Goal: Transaction & Acquisition: Purchase product/service

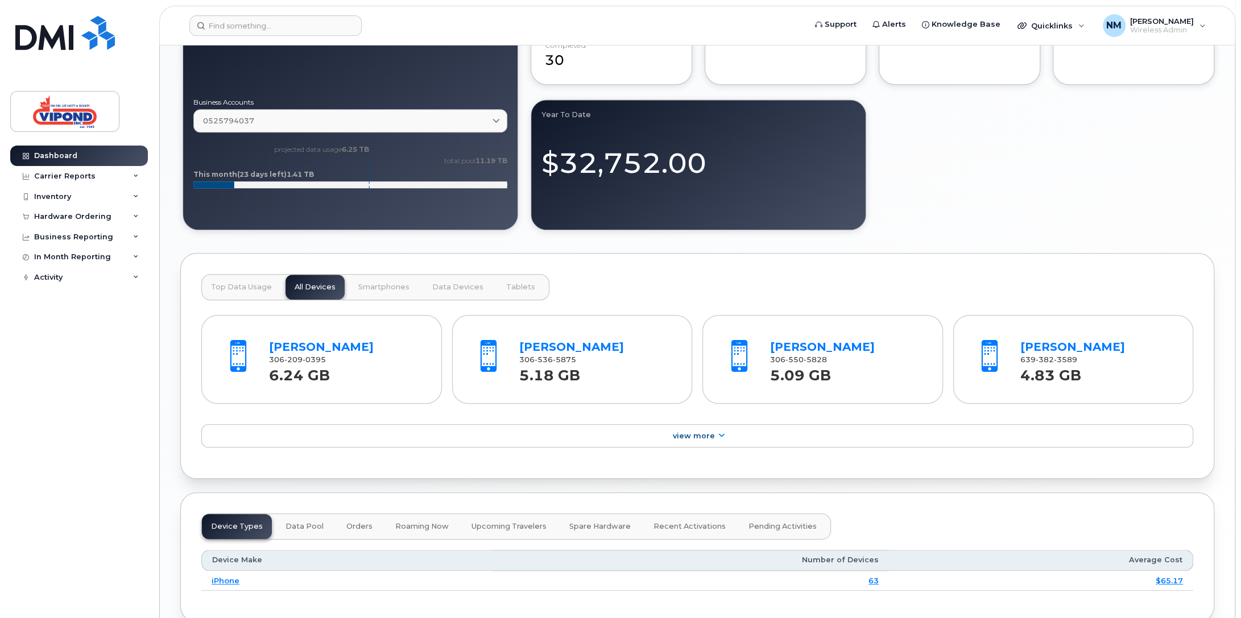
scroll to position [836, 0]
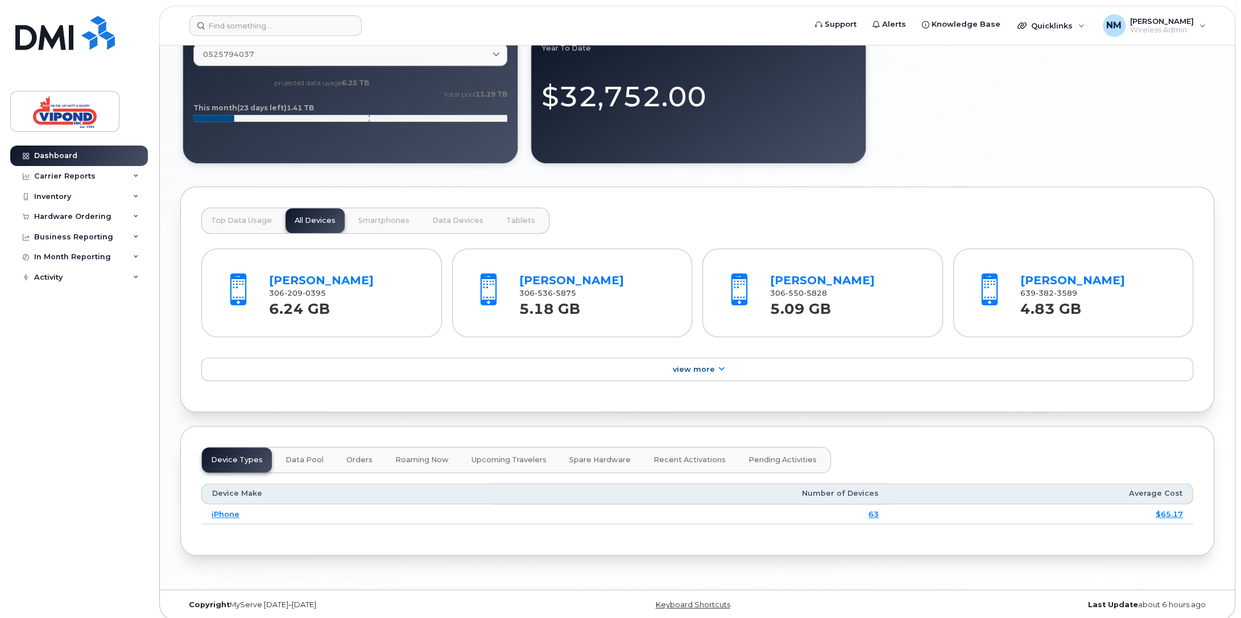
click at [250, 216] on span "Top Data Usage" at bounding box center [241, 220] width 61 height 9
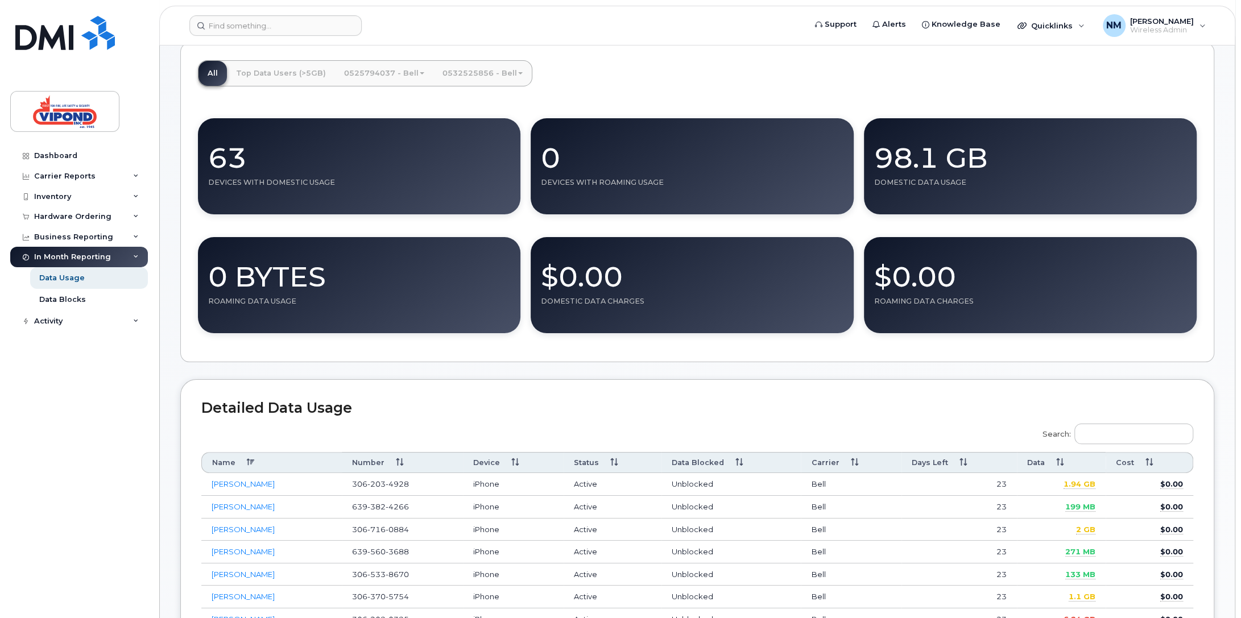
scroll to position [227, 0]
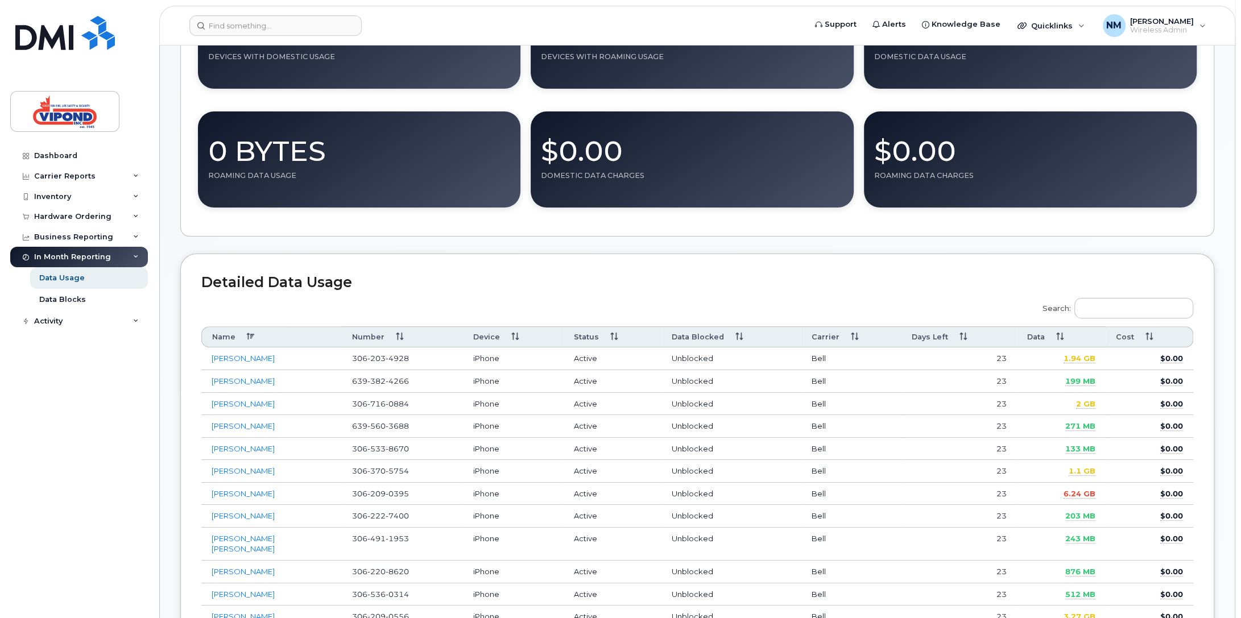
click at [1057, 343] on th "Data" at bounding box center [1061, 336] width 89 height 21
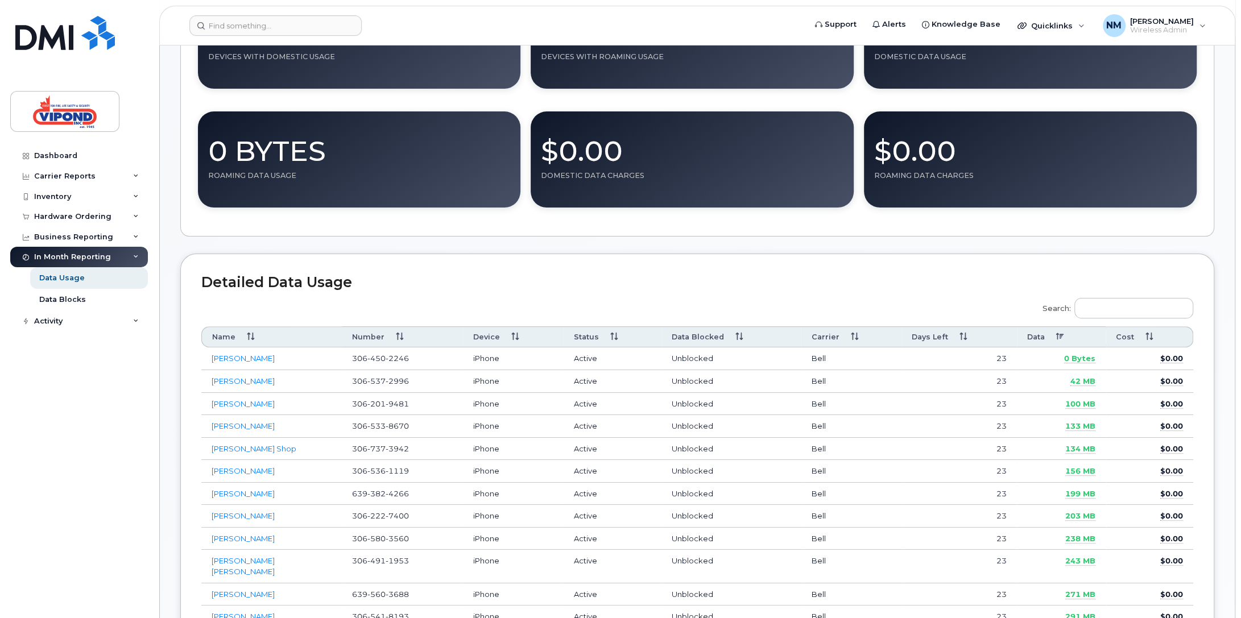
click at [1057, 343] on th "Data" at bounding box center [1061, 336] width 89 height 21
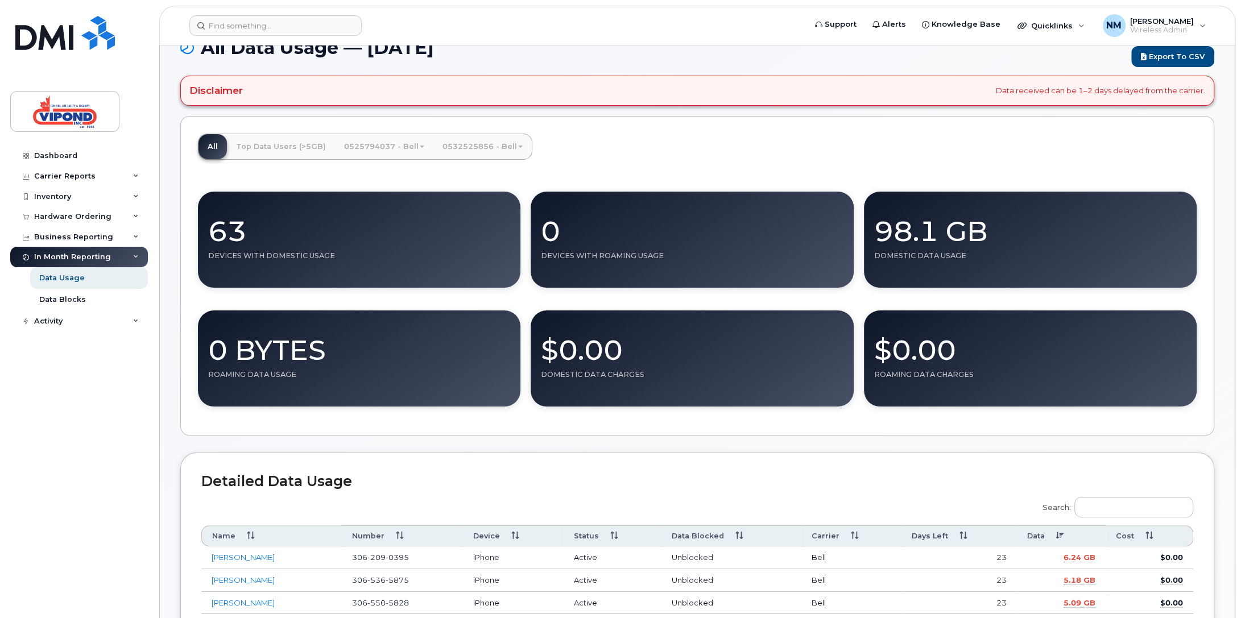
scroll to position [0, 0]
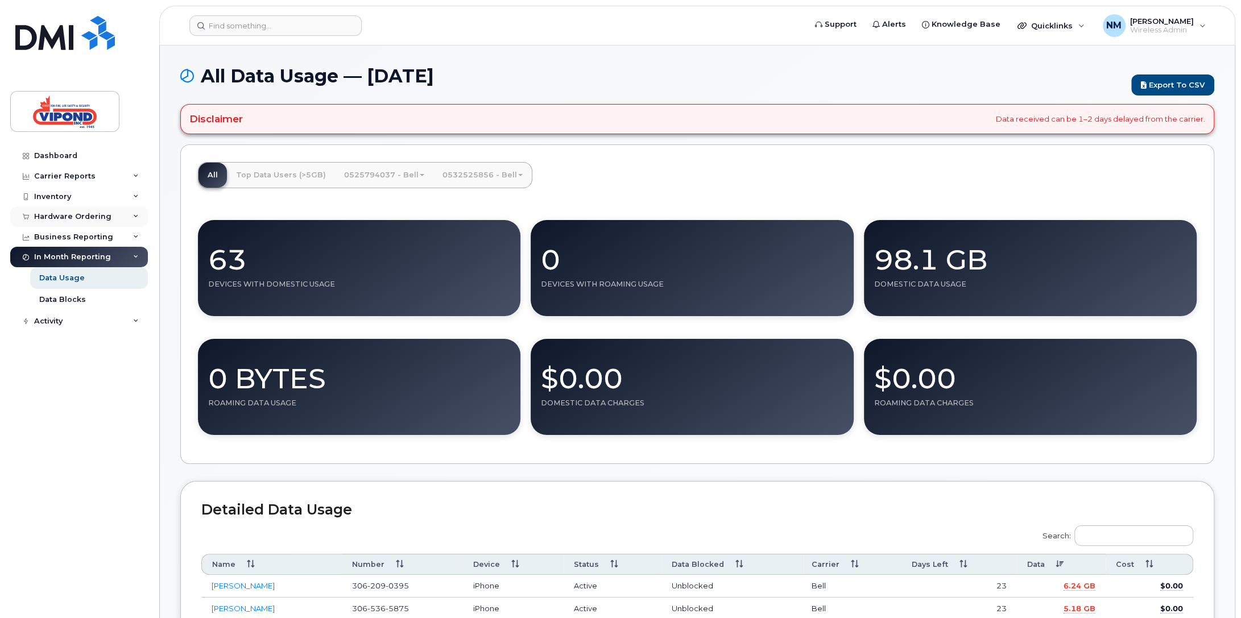
click at [57, 220] on div "Hardware Ordering" at bounding box center [72, 216] width 77 height 9
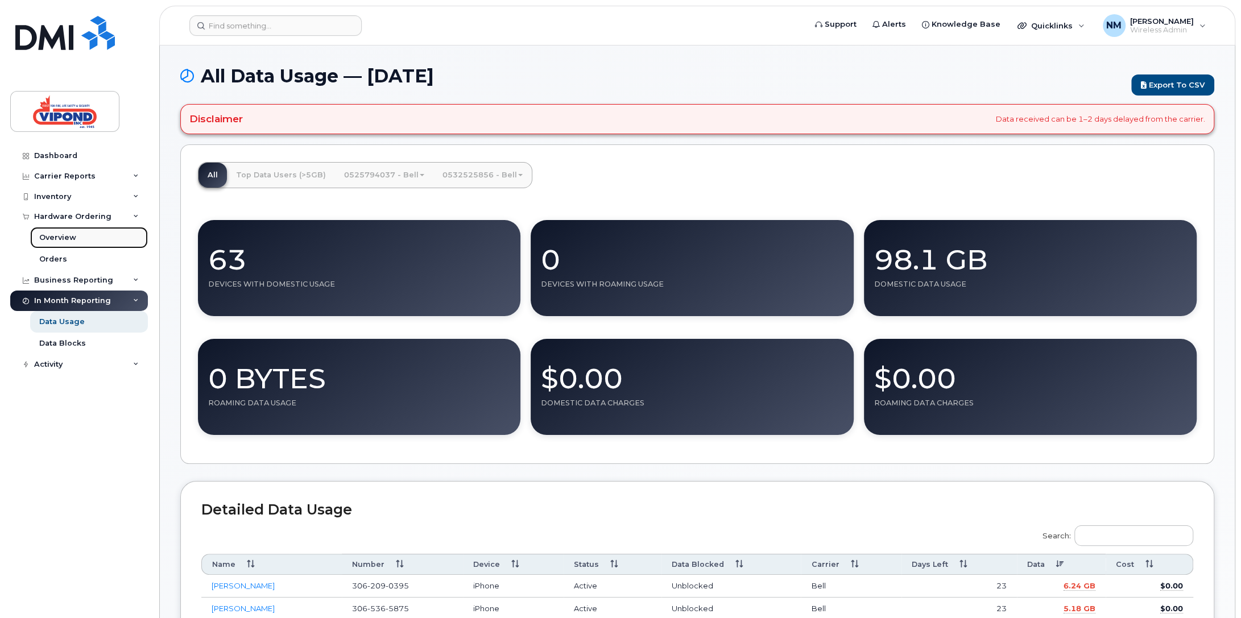
click at [60, 238] on div "Overview" at bounding box center [57, 238] width 37 height 10
click at [57, 258] on div "Orders" at bounding box center [53, 259] width 28 height 10
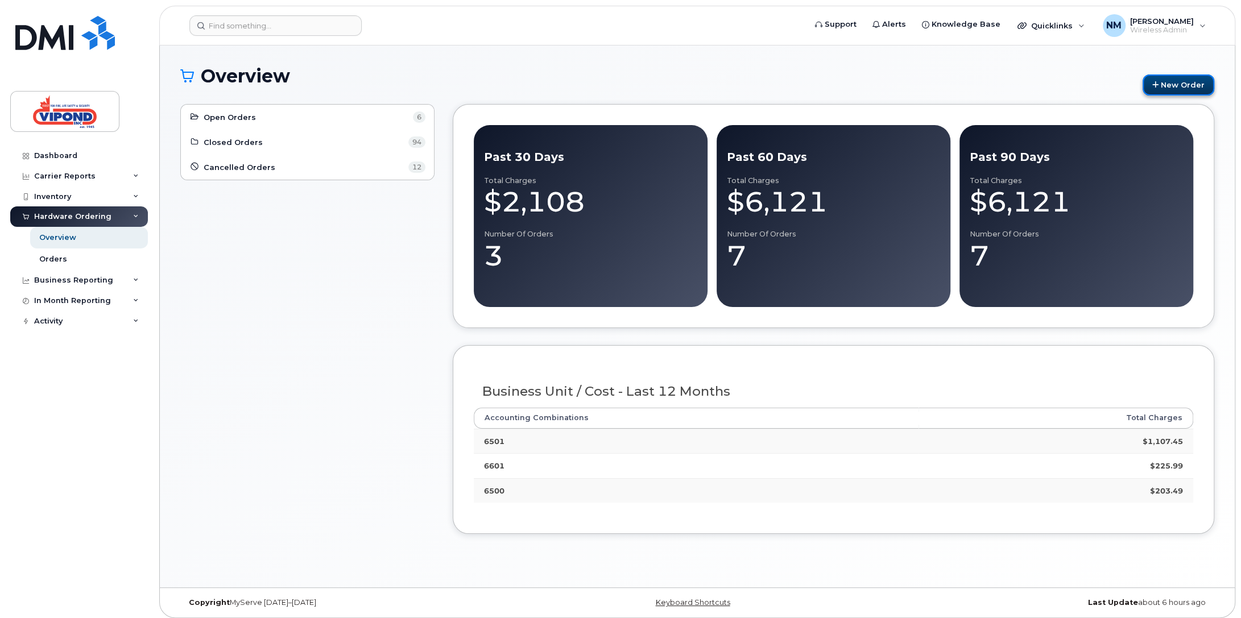
click at [1161, 86] on link "New Order" at bounding box center [1179, 85] width 72 height 21
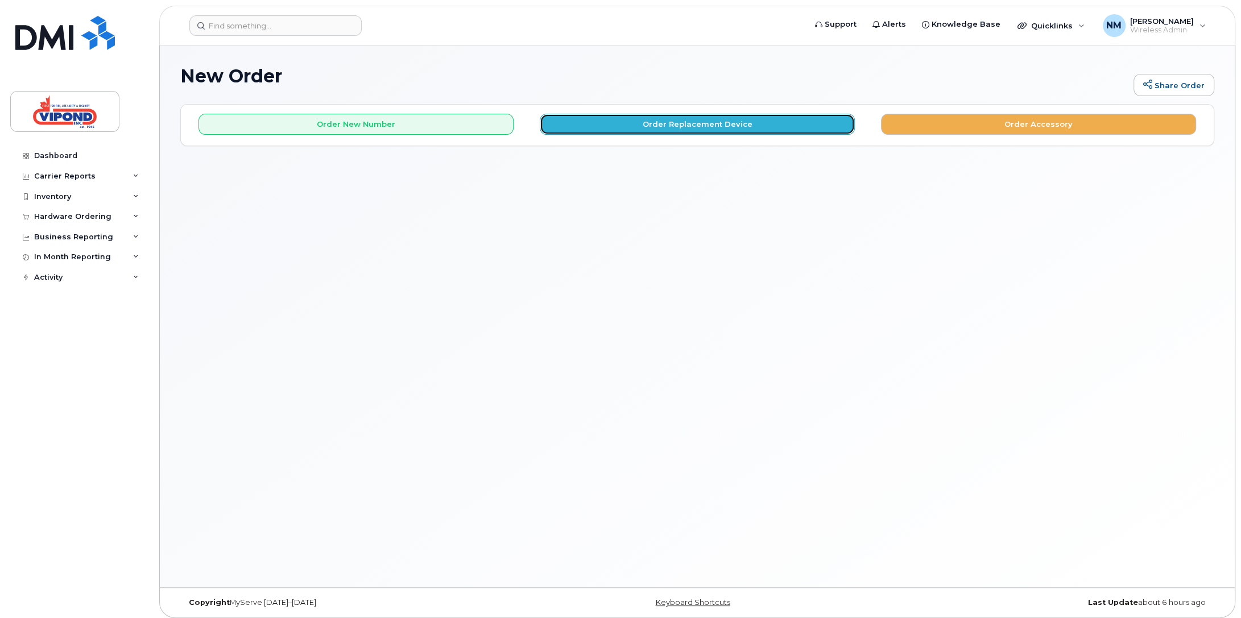
click at [673, 126] on button "Order Replacement Device" at bounding box center [697, 124] width 315 height 21
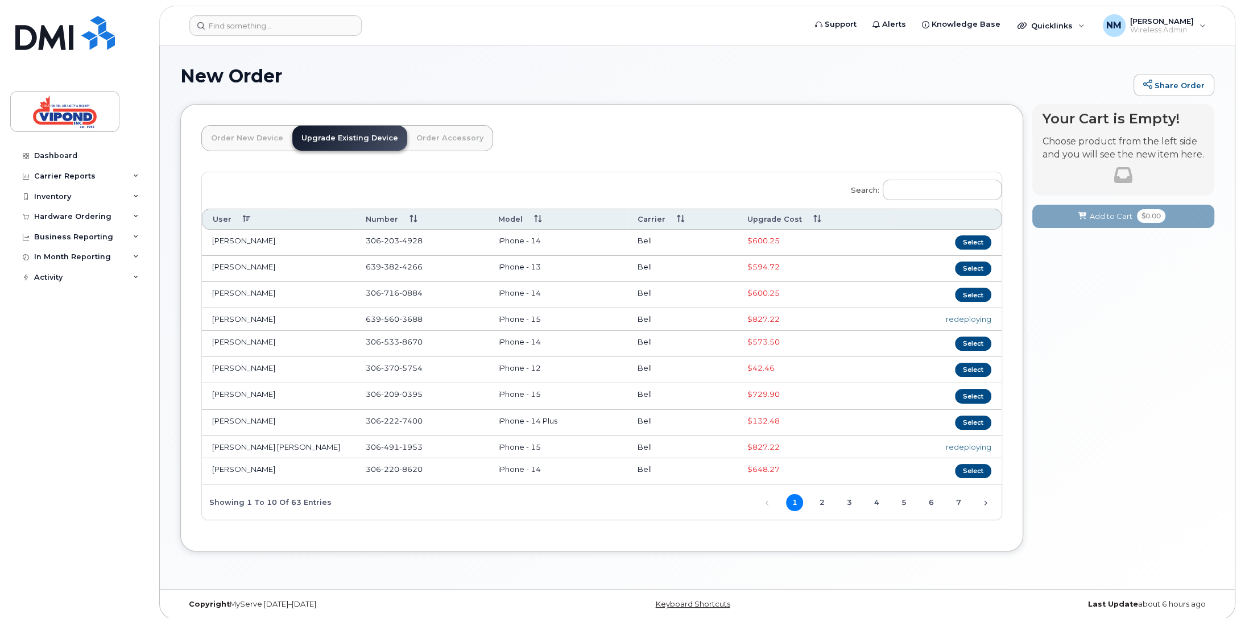
click at [804, 222] on th "Upgrade Cost" at bounding box center [814, 219] width 154 height 21
